Goal: Information Seeking & Learning: Learn about a topic

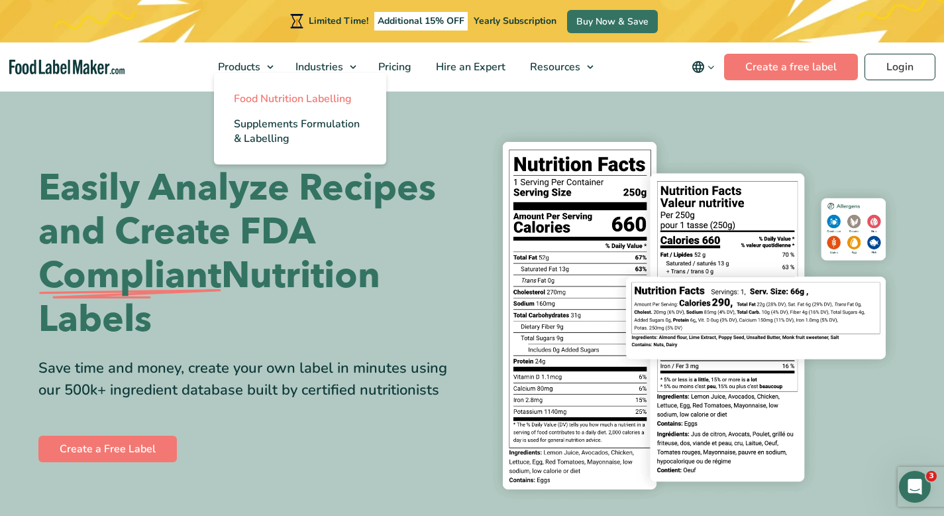
click at [264, 108] on link "Food Nutrition Labelling" at bounding box center [300, 98] width 172 height 25
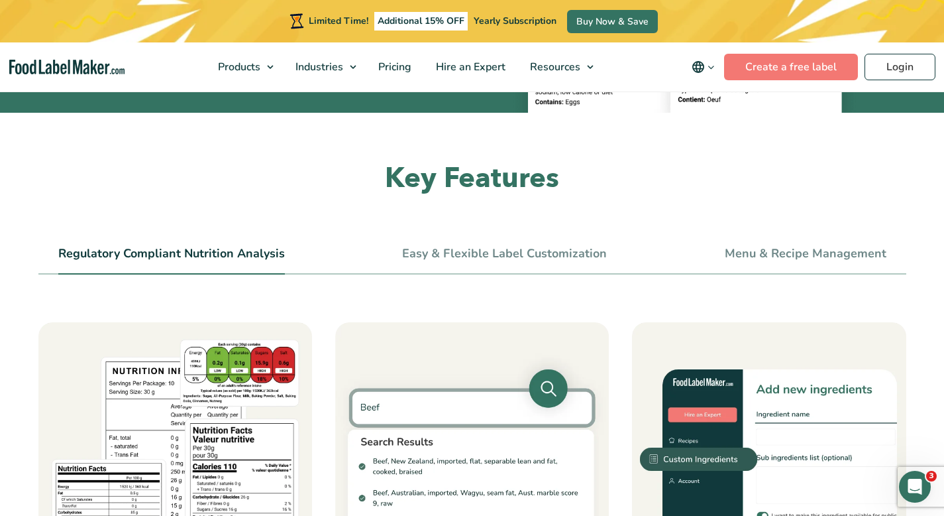
scroll to position [640, 0]
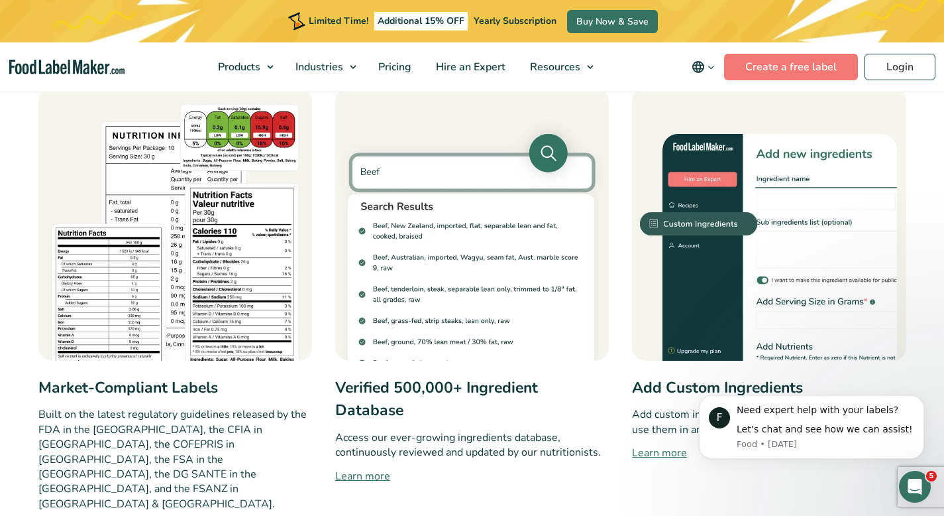
scroll to position [0, 0]
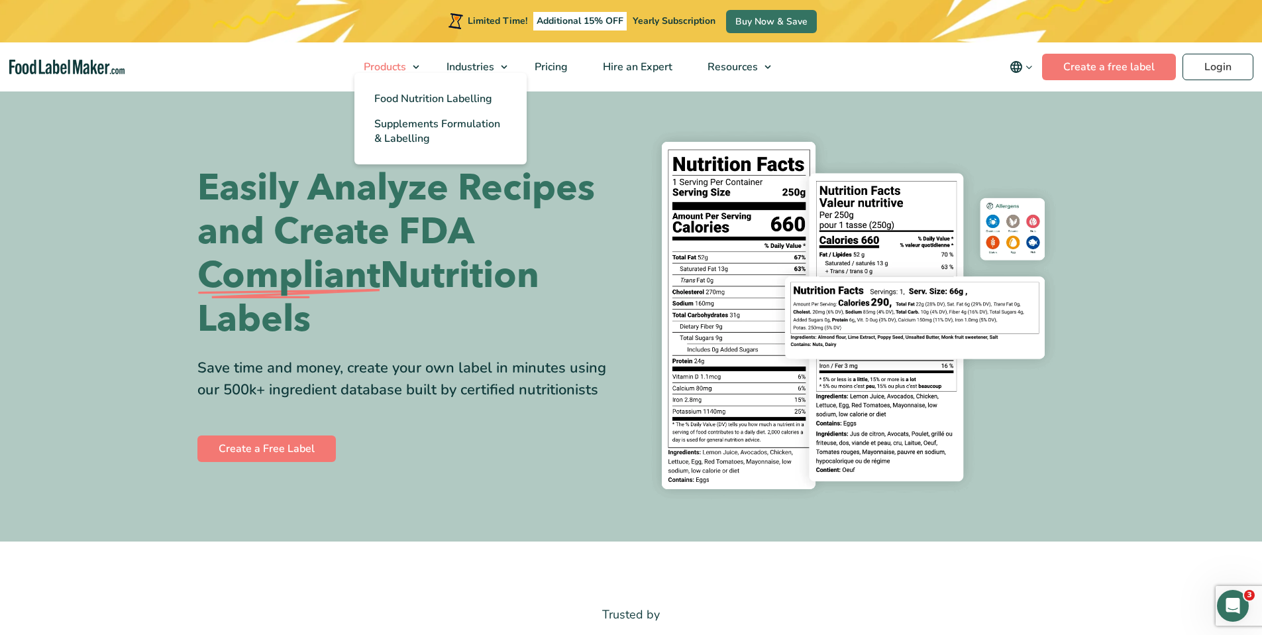
click at [396, 69] on span "Products" at bounding box center [384, 67] width 48 height 15
click at [413, 104] on span "Food Nutrition Labelling" at bounding box center [433, 98] width 118 height 15
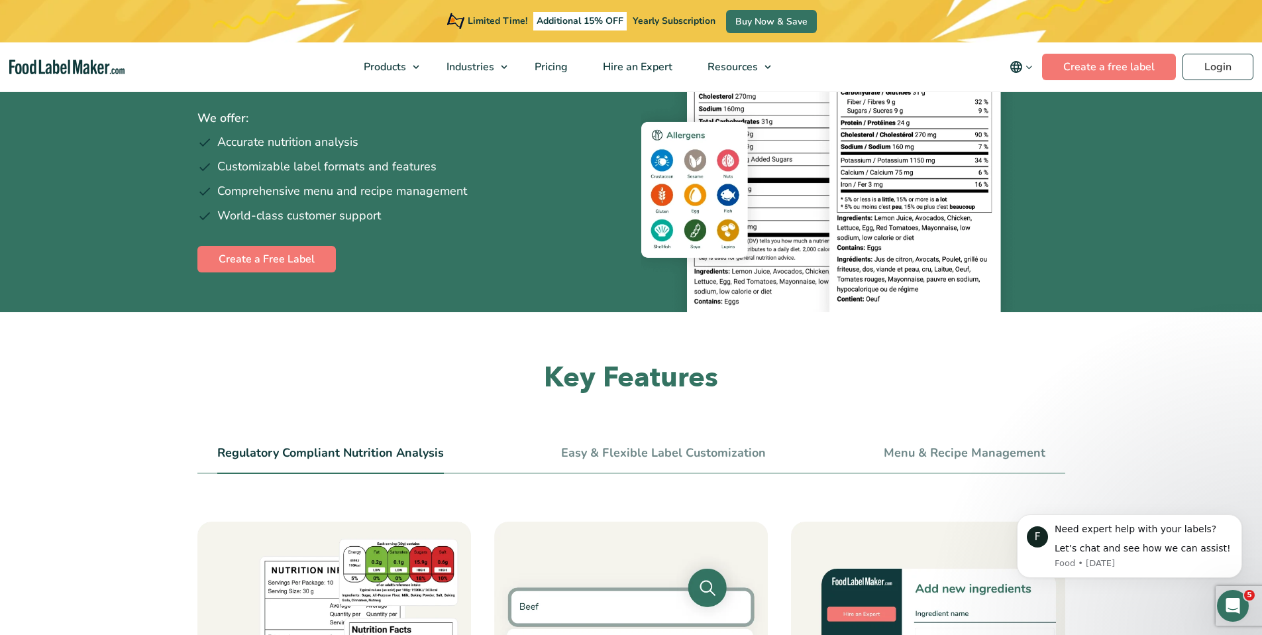
scroll to position [240, 0]
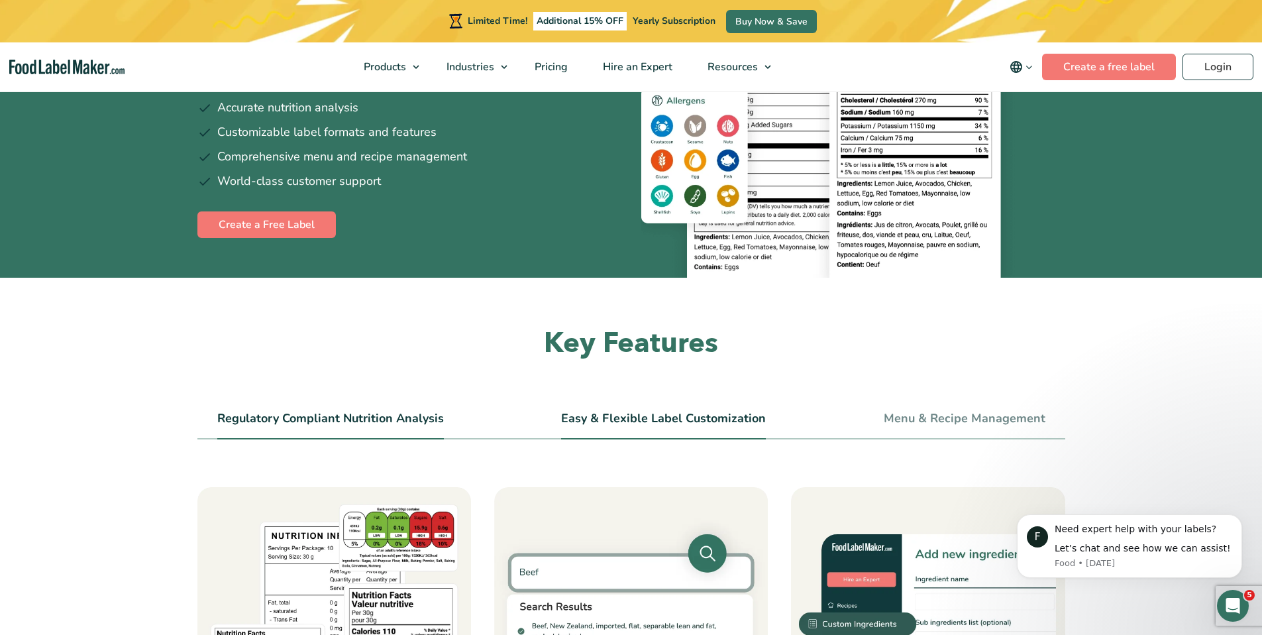
click at [635, 415] on link "Easy & Flexible Label Customization" at bounding box center [663, 418] width 205 height 15
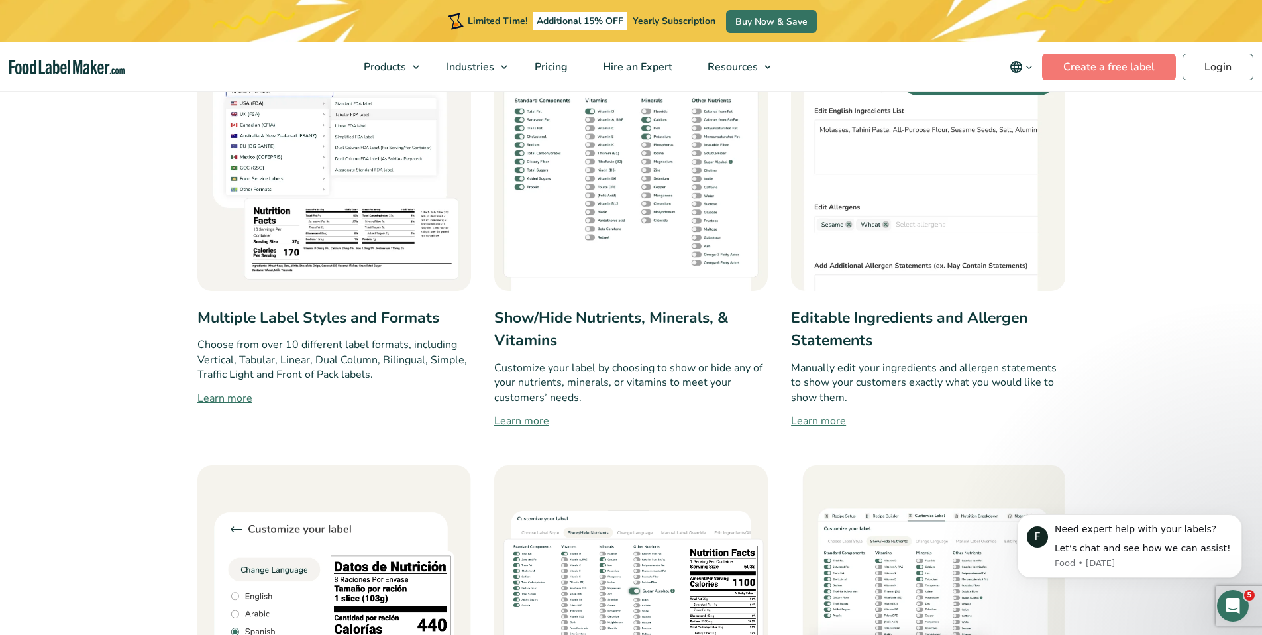
scroll to position [669, 0]
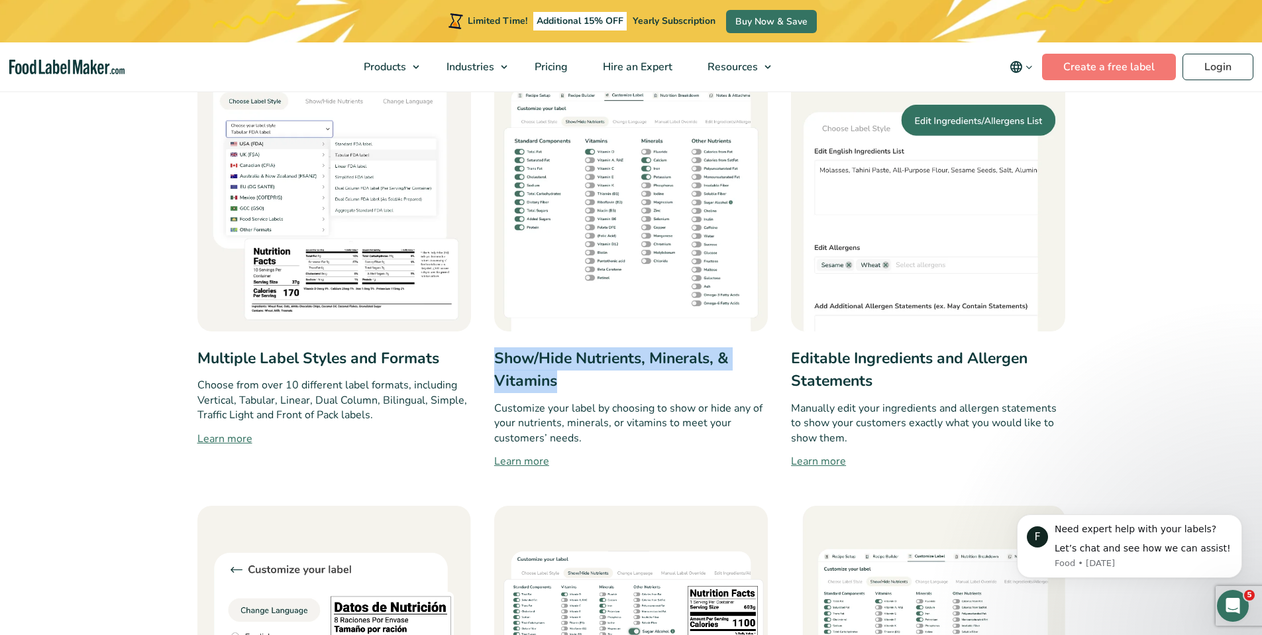
drag, startPoint x: 563, startPoint y: 384, endPoint x: 486, endPoint y: 362, distance: 79.3
copy h3 "Show/Hide Nutrients, Minerals, & Vitamins"
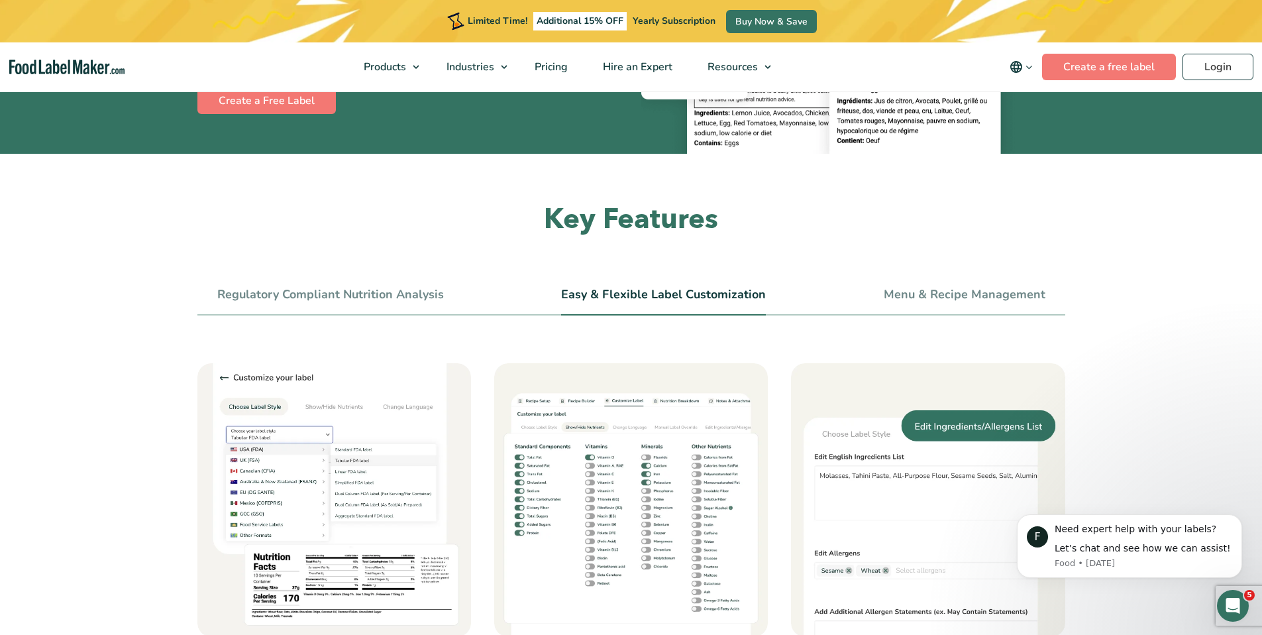
scroll to position [335, 0]
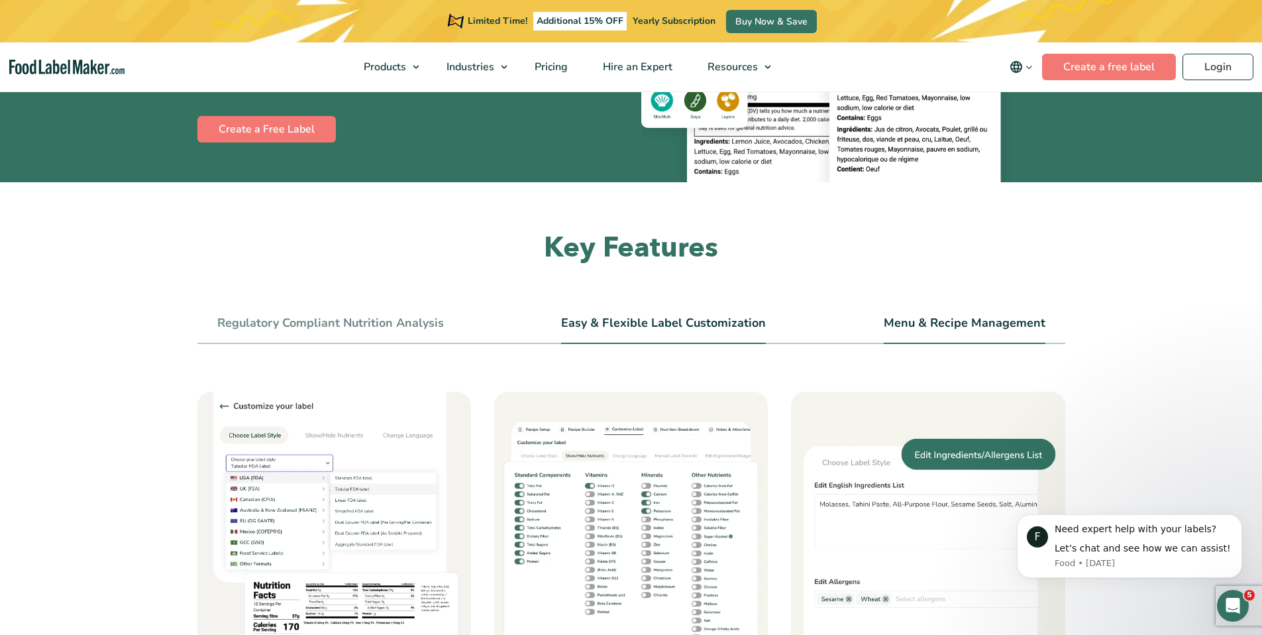
click at [912, 321] on link "Menu & Recipe Management" at bounding box center [965, 323] width 162 height 15
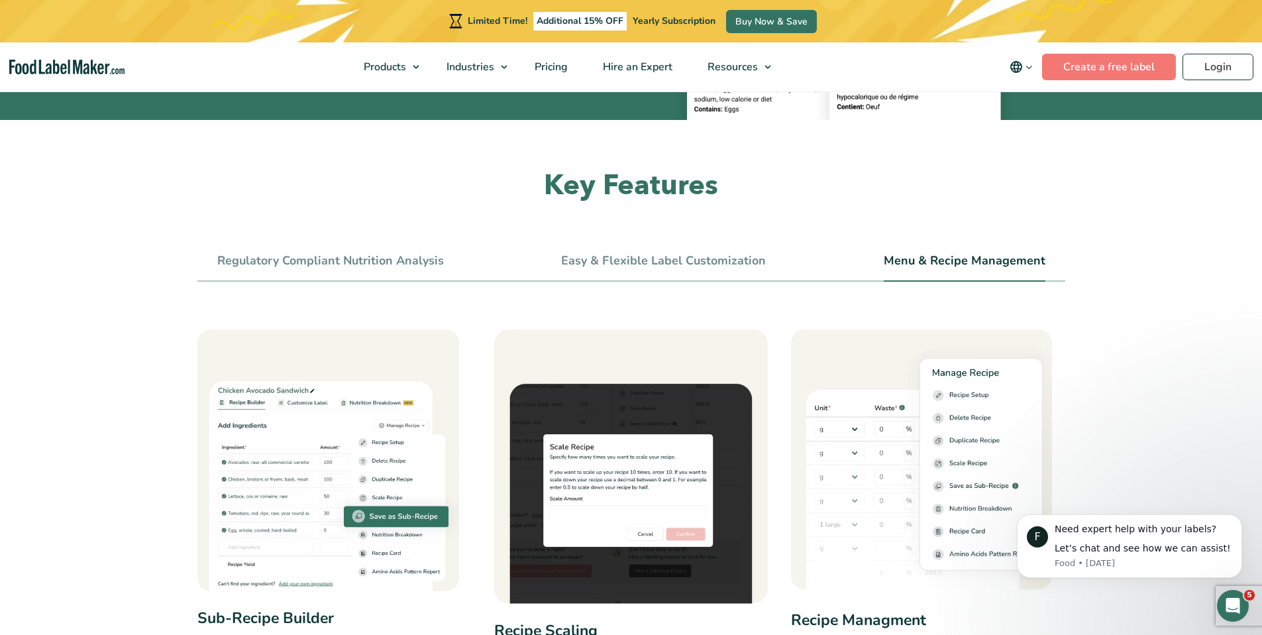
scroll to position [392, 0]
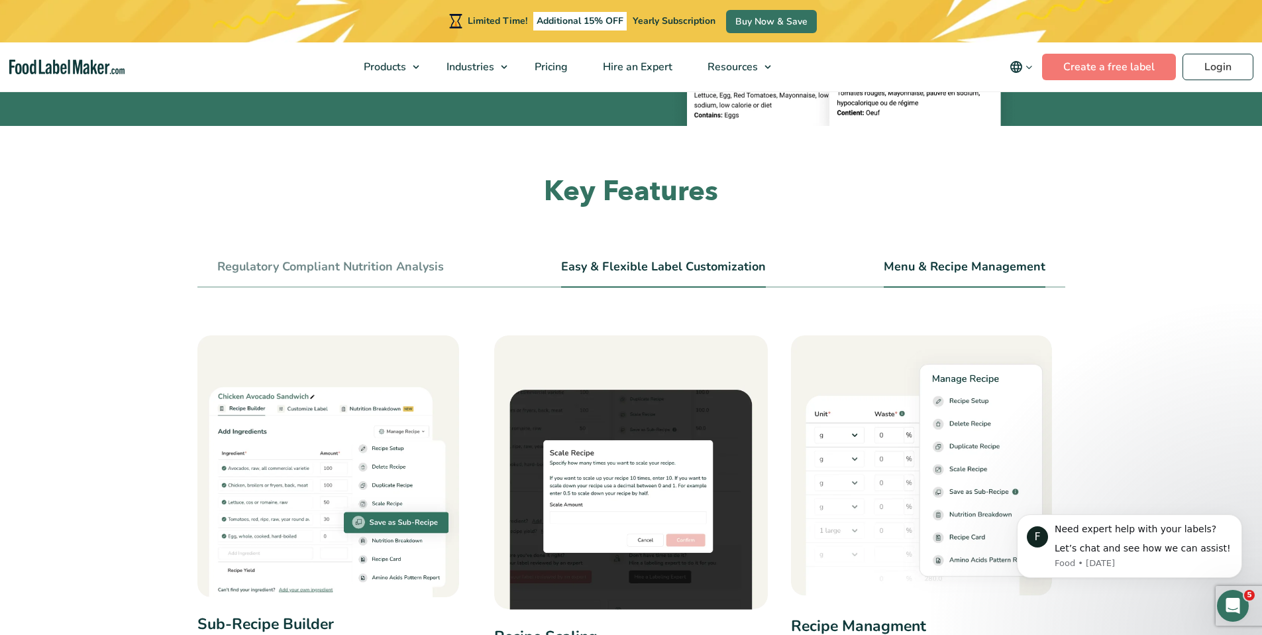
click at [619, 270] on link "Easy & Flexible Label Customization" at bounding box center [663, 267] width 205 height 15
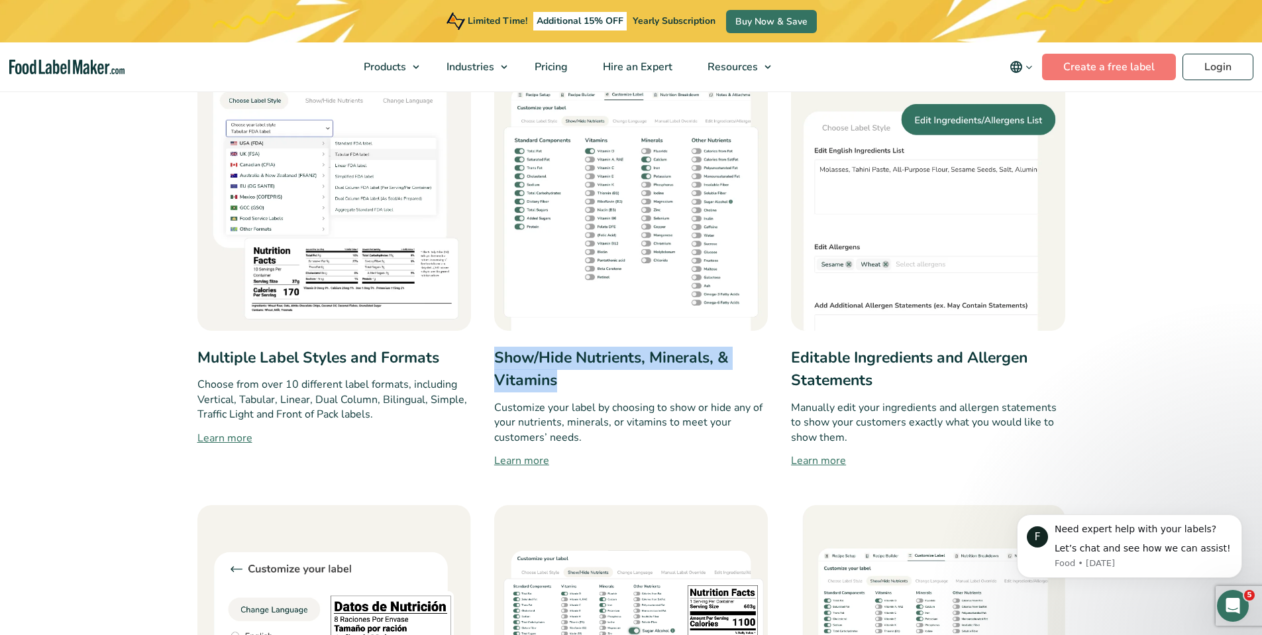
scroll to position [689, 0]
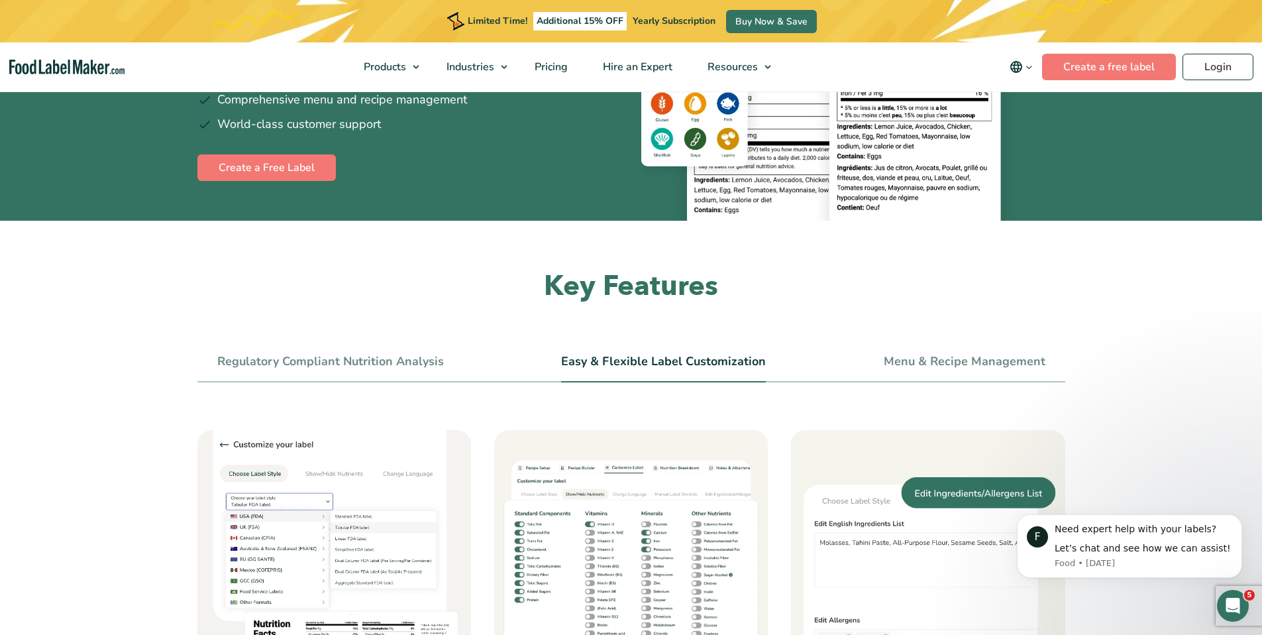
scroll to position [284, 0]
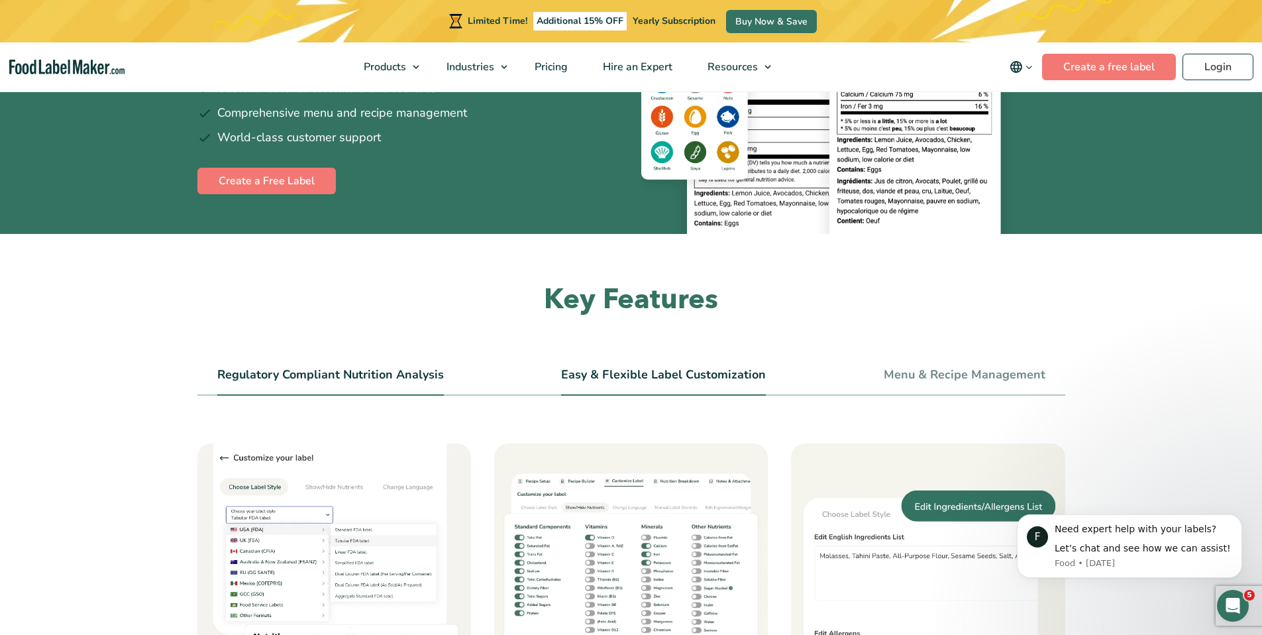
click at [396, 368] on link "Regulatory Compliant Nutrition Analysis" at bounding box center [330, 375] width 227 height 15
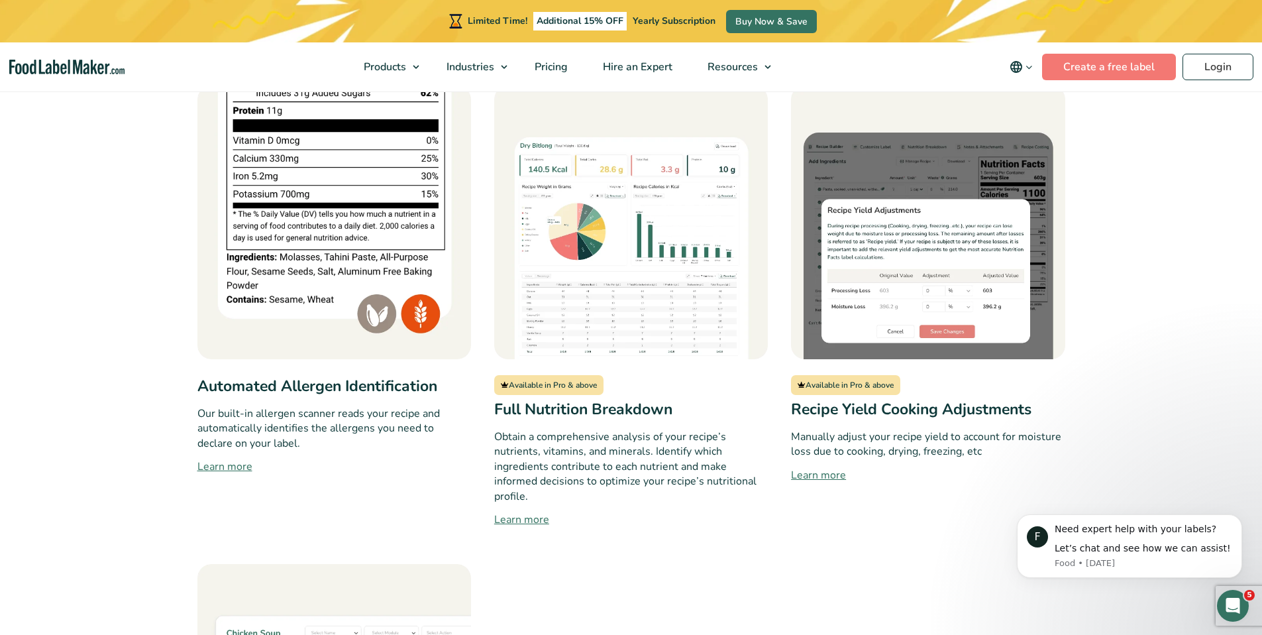
scroll to position [1198, 0]
